Goal: Check status

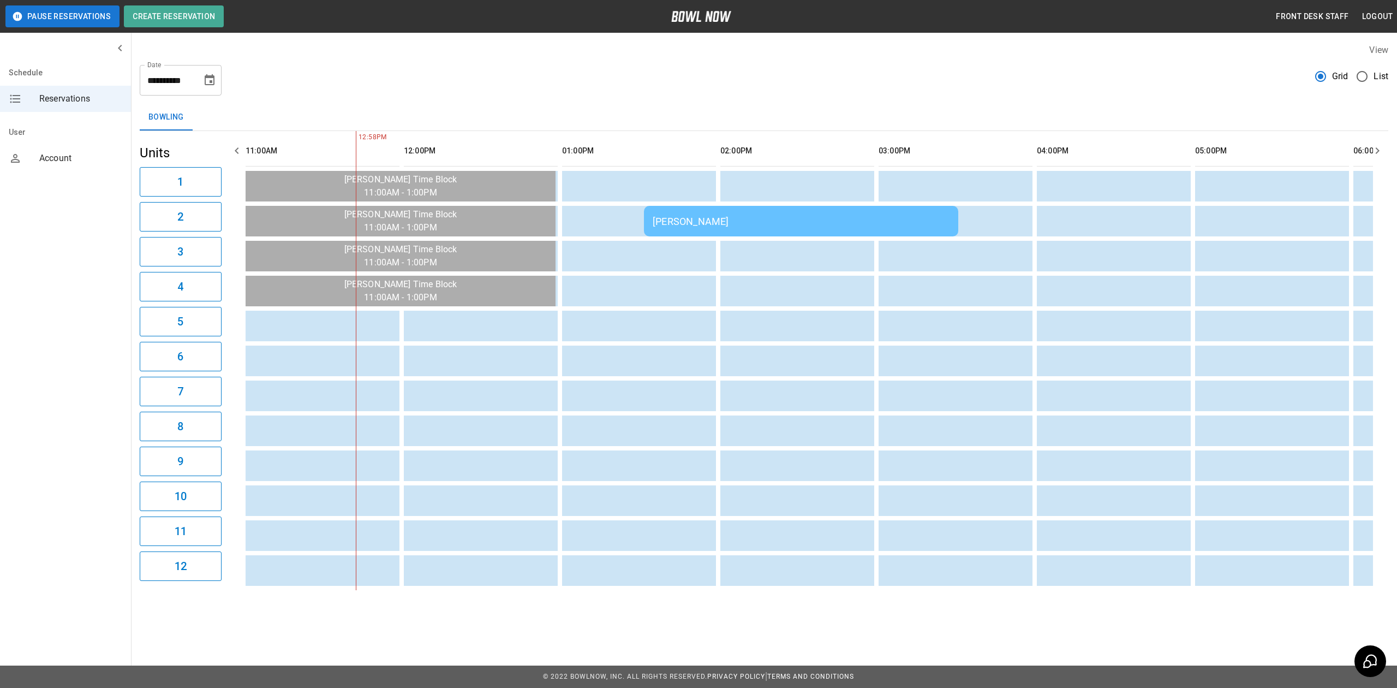
click at [650, 225] on td "[PERSON_NAME]" at bounding box center [801, 221] width 314 height 31
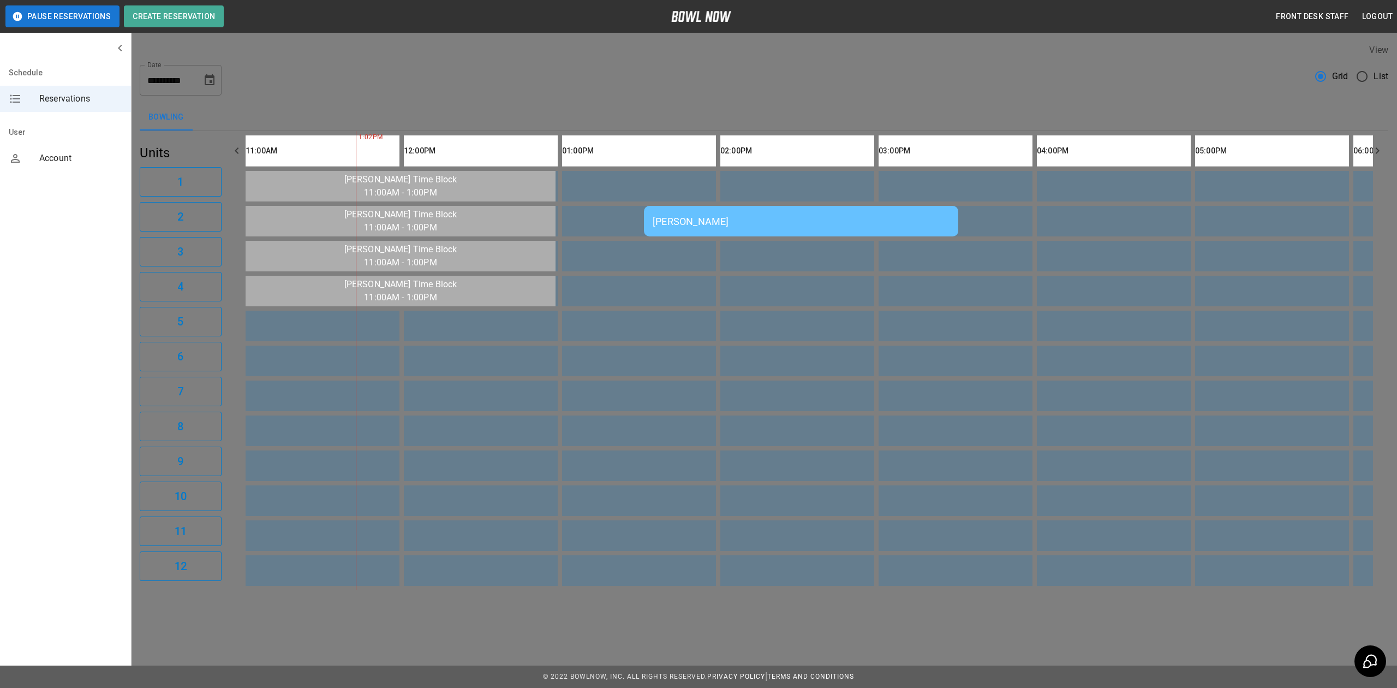
scroll to position [17, 0]
drag, startPoint x: 960, startPoint y: 68, endPoint x: 912, endPoint y: 83, distance: 50.6
click at [962, 73] on div at bounding box center [698, 344] width 1397 height 688
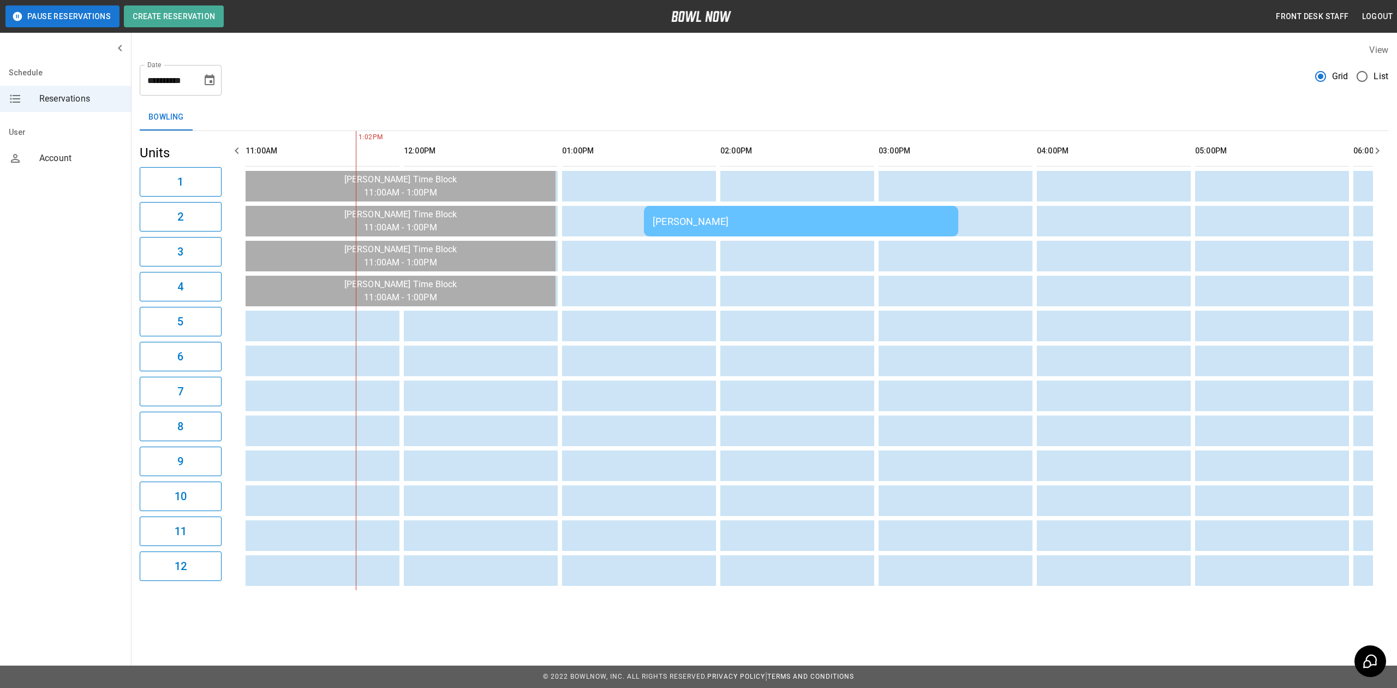
click at [810, 223] on div "[PERSON_NAME]" at bounding box center [801, 221] width 297 height 11
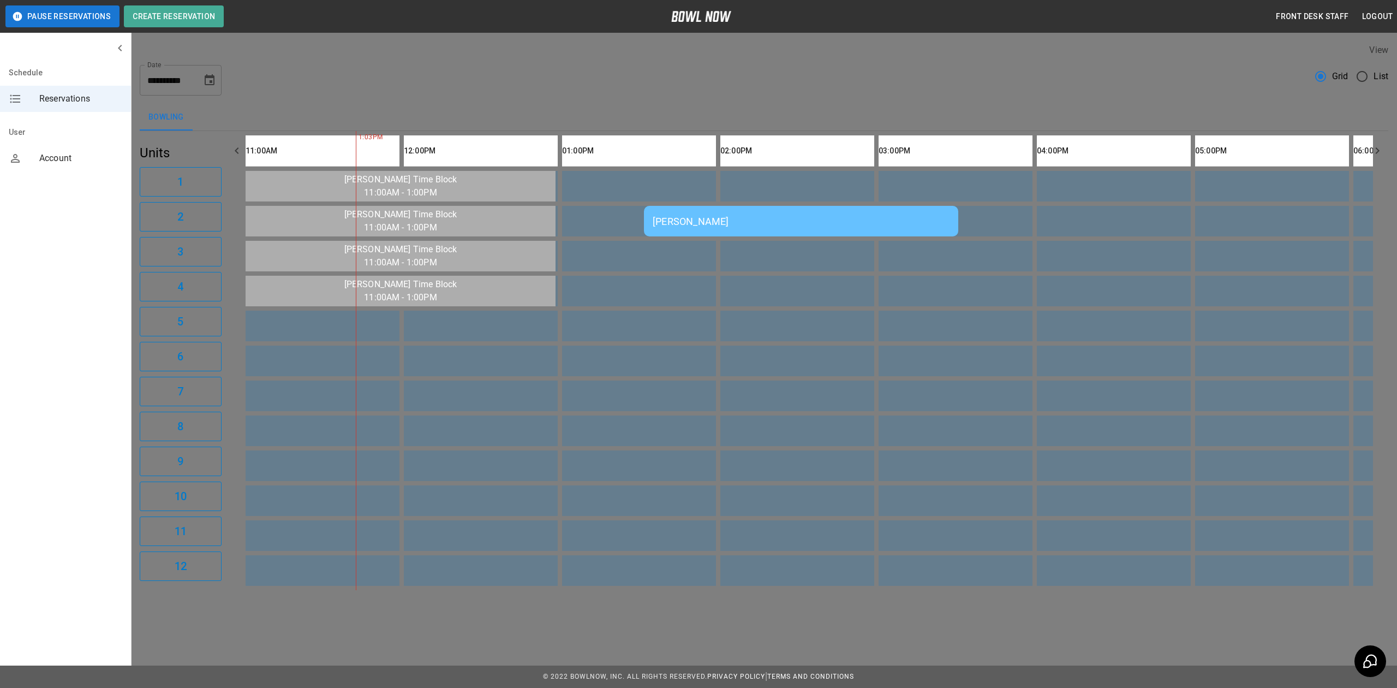
click at [987, 55] on div at bounding box center [698, 344] width 1397 height 688
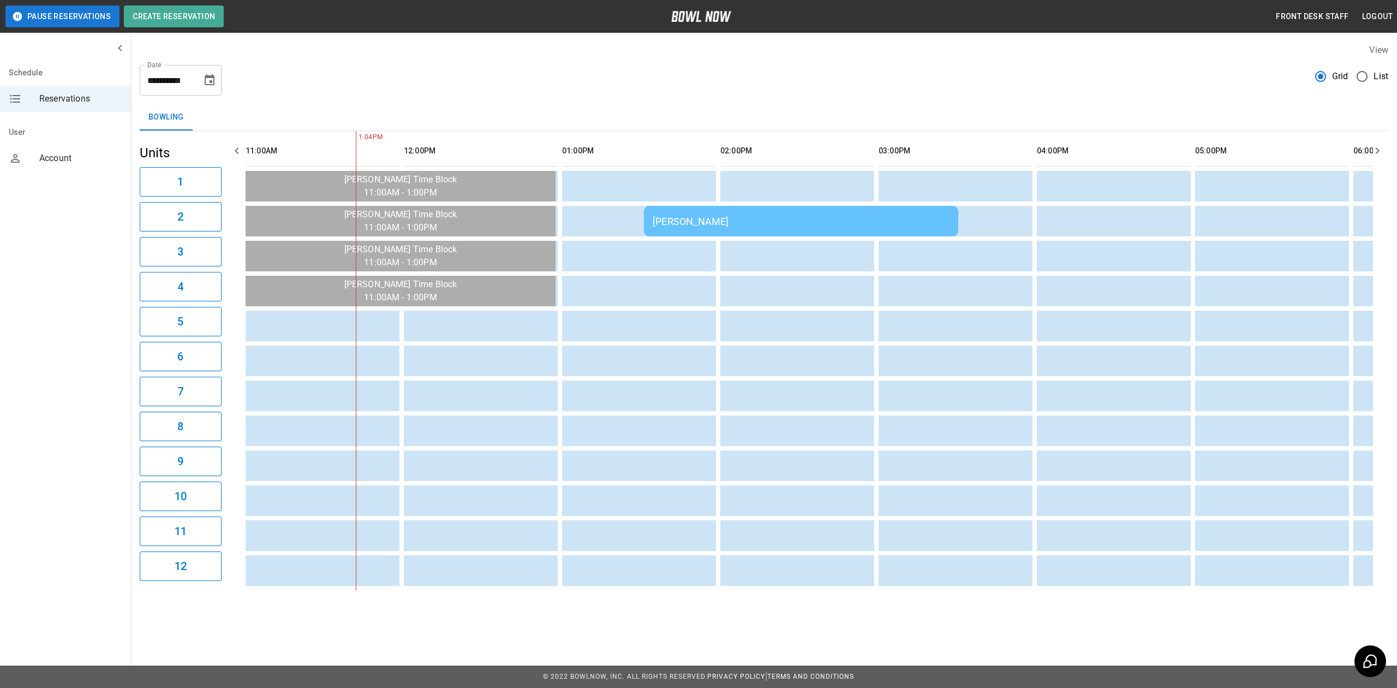
click at [695, 223] on div "[PERSON_NAME]" at bounding box center [801, 221] width 297 height 11
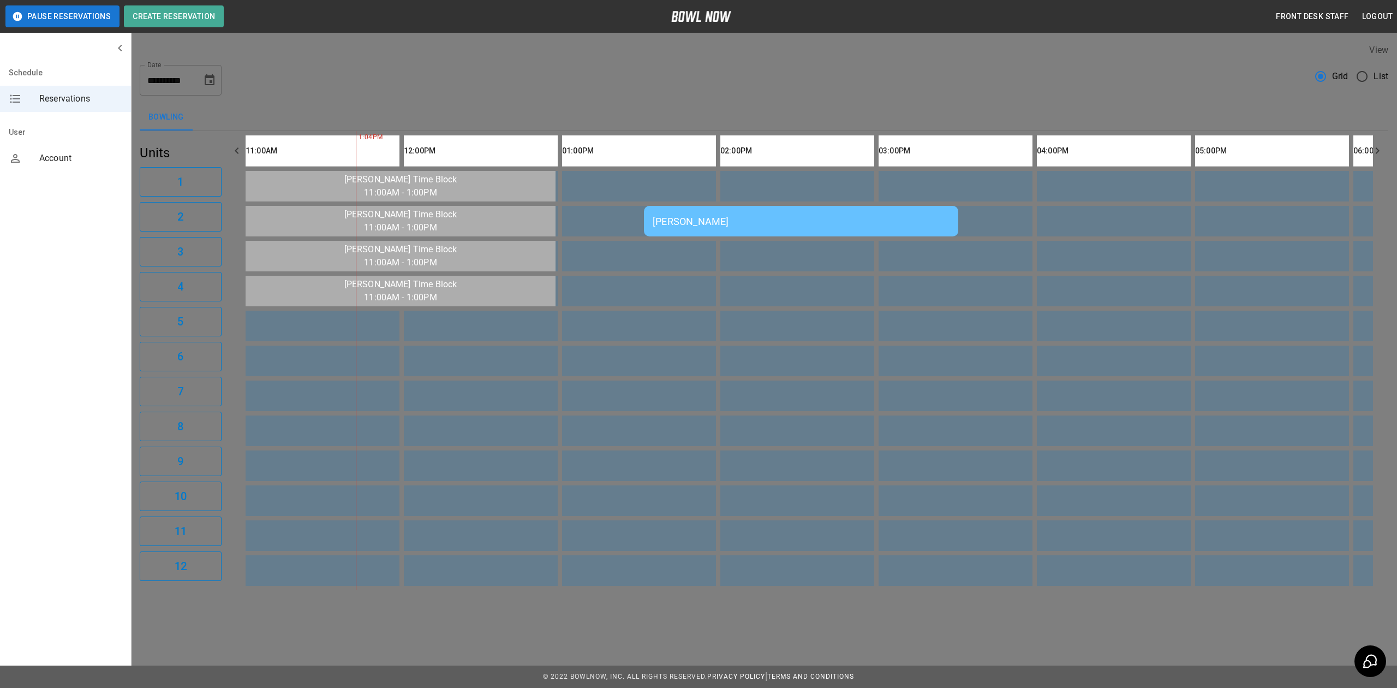
click at [1059, 138] on div at bounding box center [698, 344] width 1397 height 688
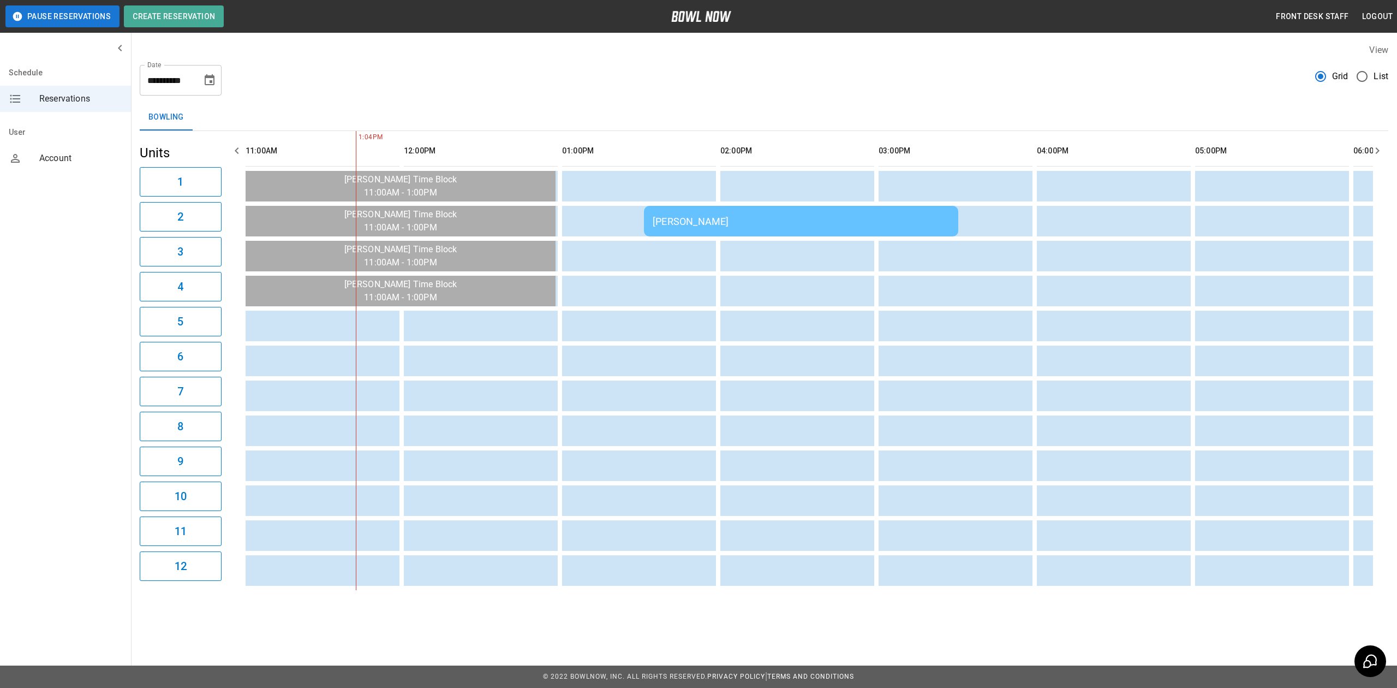
click at [719, 214] on td "[PERSON_NAME]" at bounding box center [801, 221] width 314 height 31
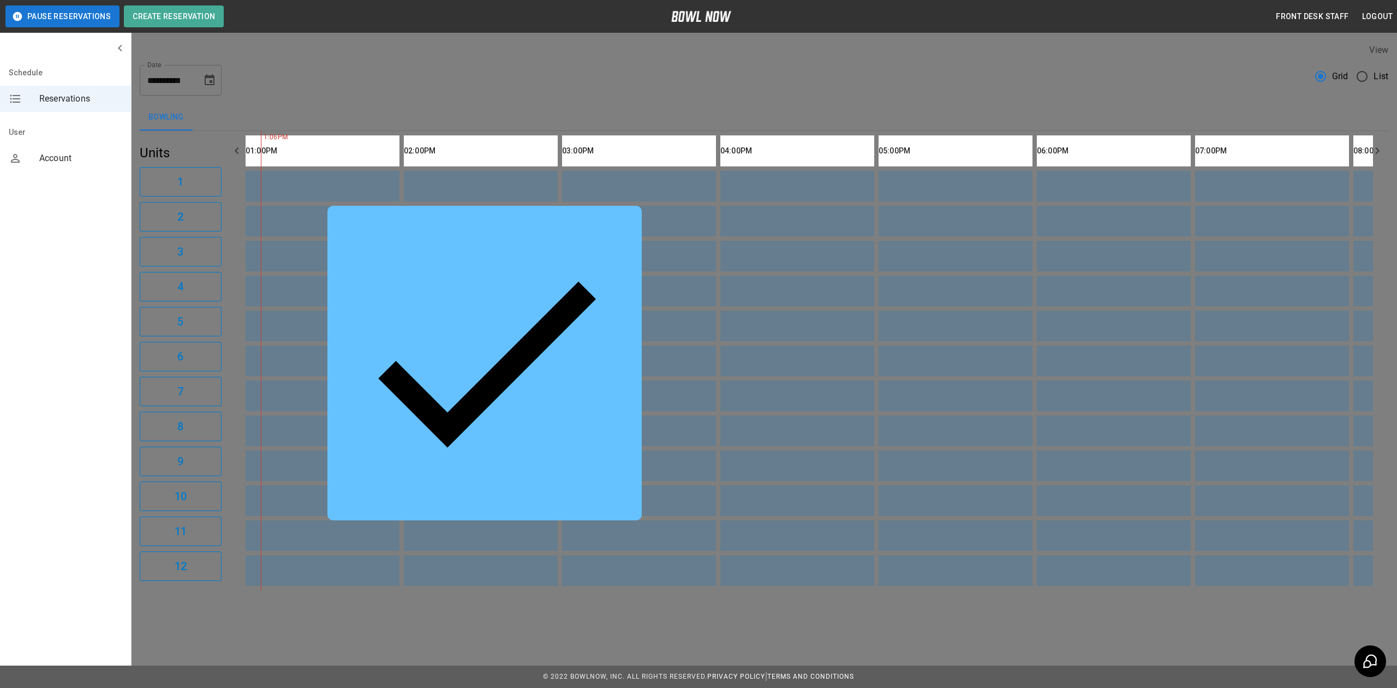
scroll to position [243, 0]
click at [1024, 659] on div at bounding box center [698, 344] width 1397 height 688
